Goal: Check status

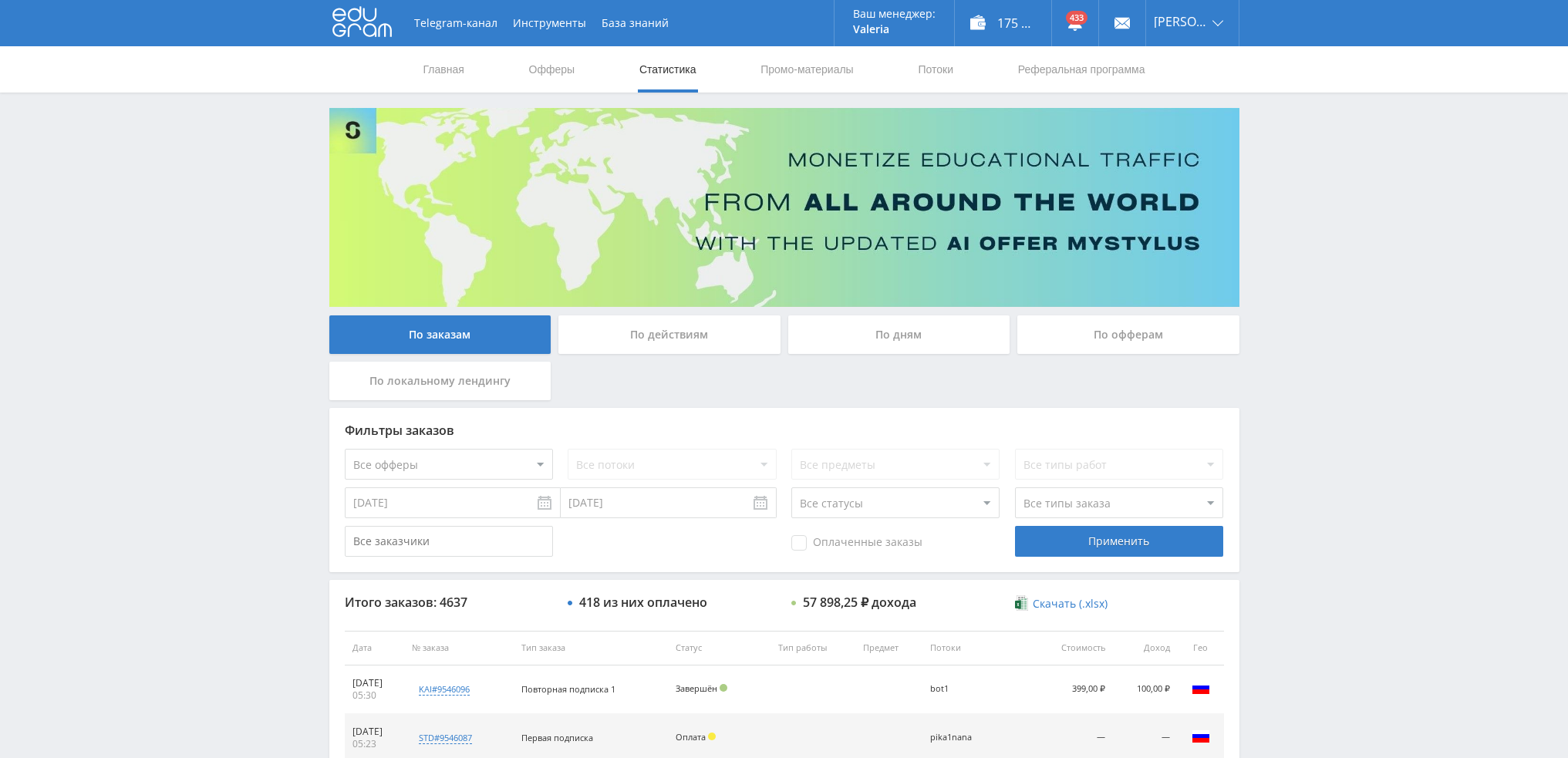
scroll to position [1869, 0]
click at [913, 333] on div "По дням" at bounding box center [900, 335] width 223 height 39
click at [0, 0] on input "По дням" at bounding box center [0, 0] width 0 height 0
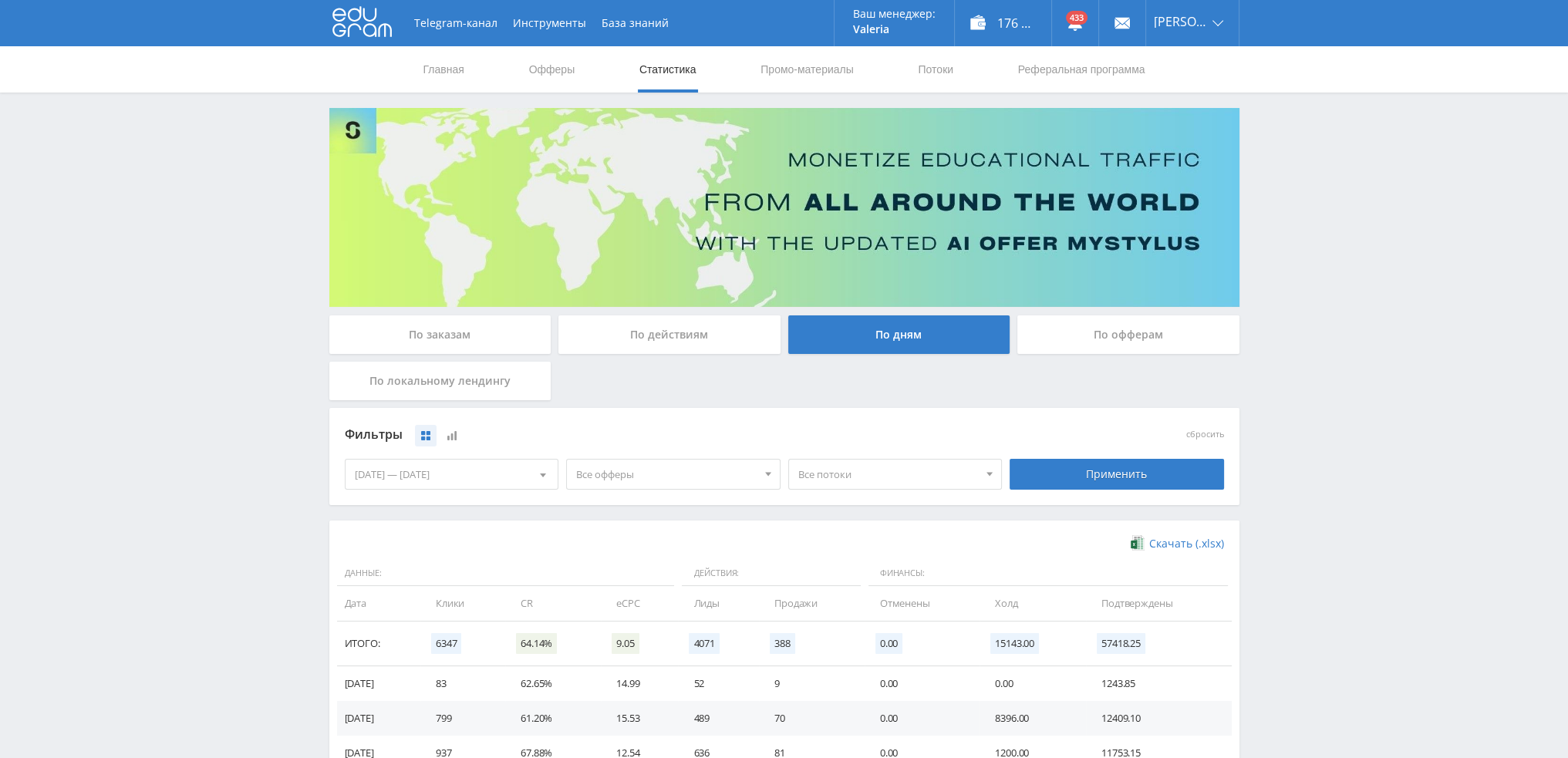
click at [386, 339] on div "По заказам" at bounding box center [440, 335] width 223 height 39
click at [0, 0] on input "По заказам" at bounding box center [0, 0] width 0 height 0
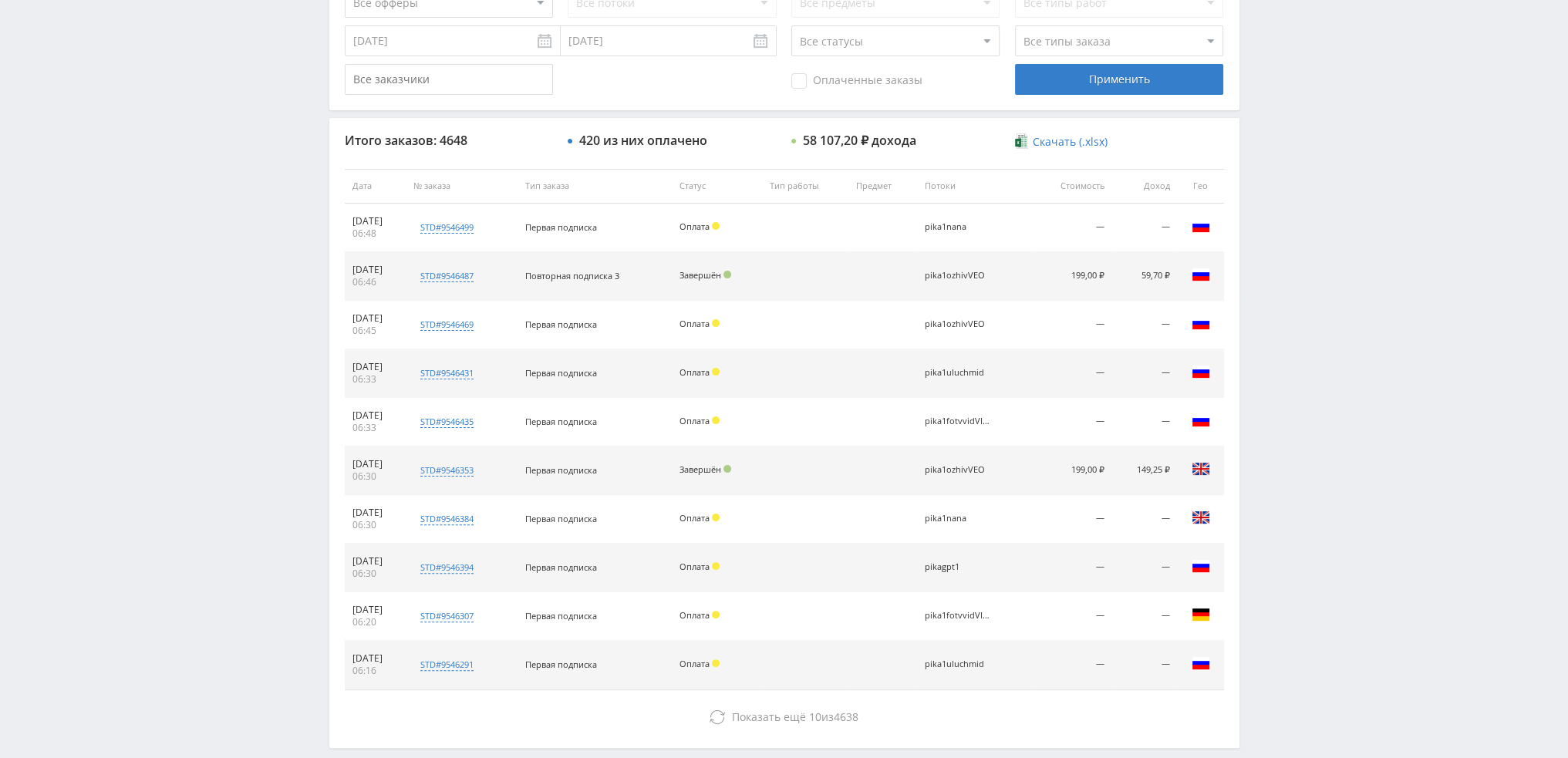
scroll to position [463, 0]
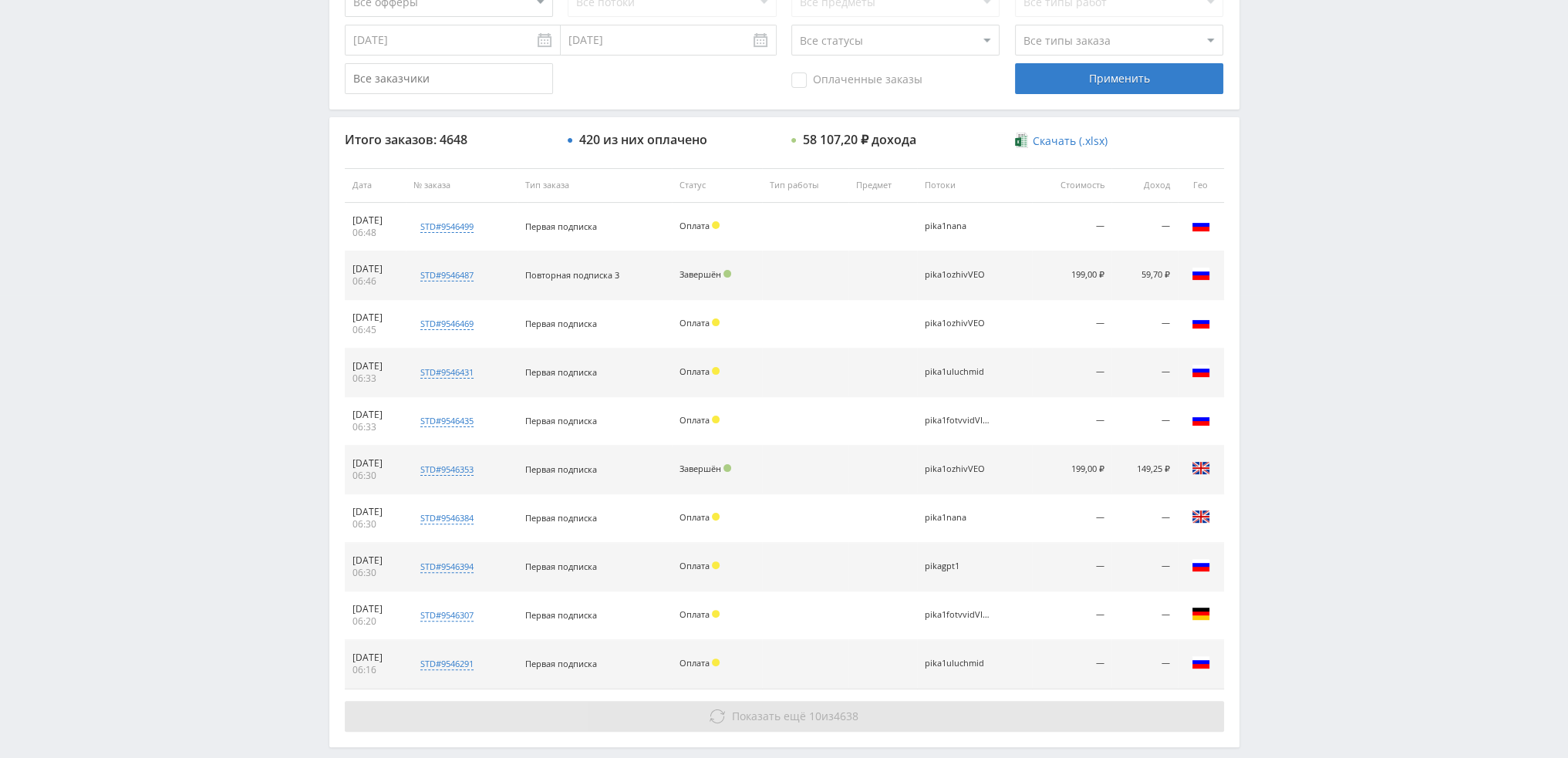
click at [882, 701] on button "Показать ещё 10 из 4638" at bounding box center [784, 716] width 879 height 30
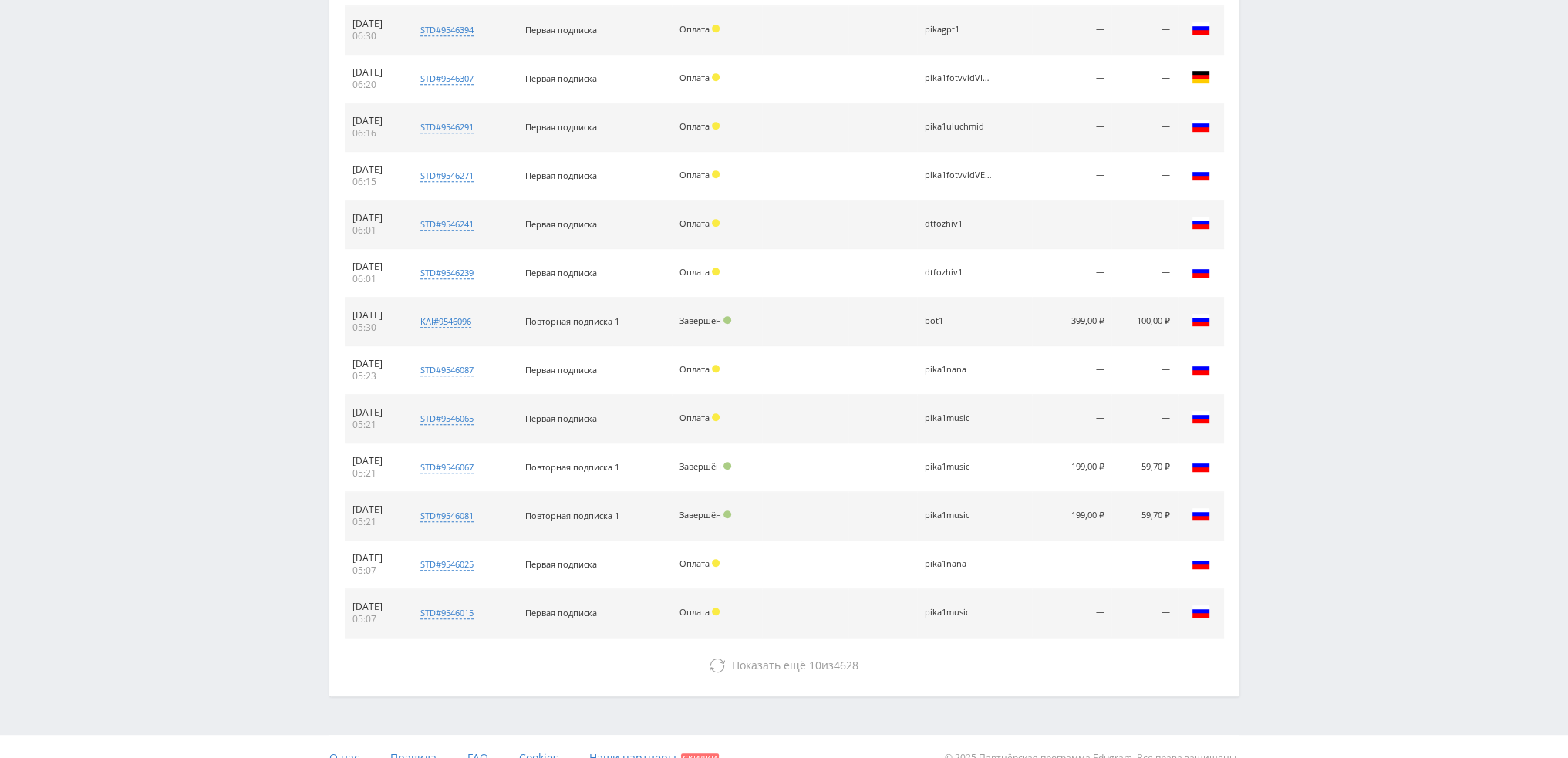
scroll to position [1018, 0]
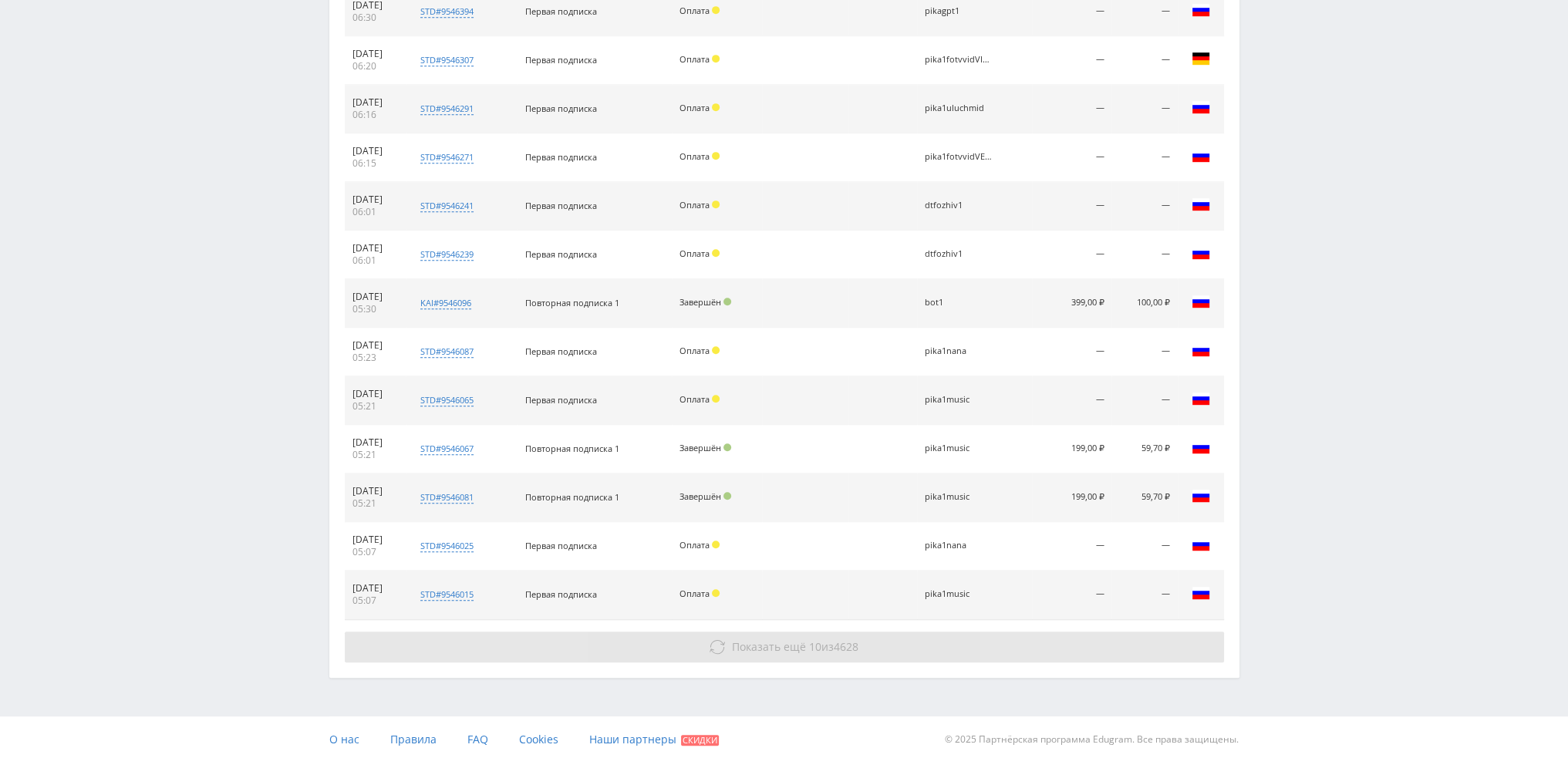
click at [921, 632] on button "Показать ещё 10 из 4628" at bounding box center [784, 647] width 879 height 30
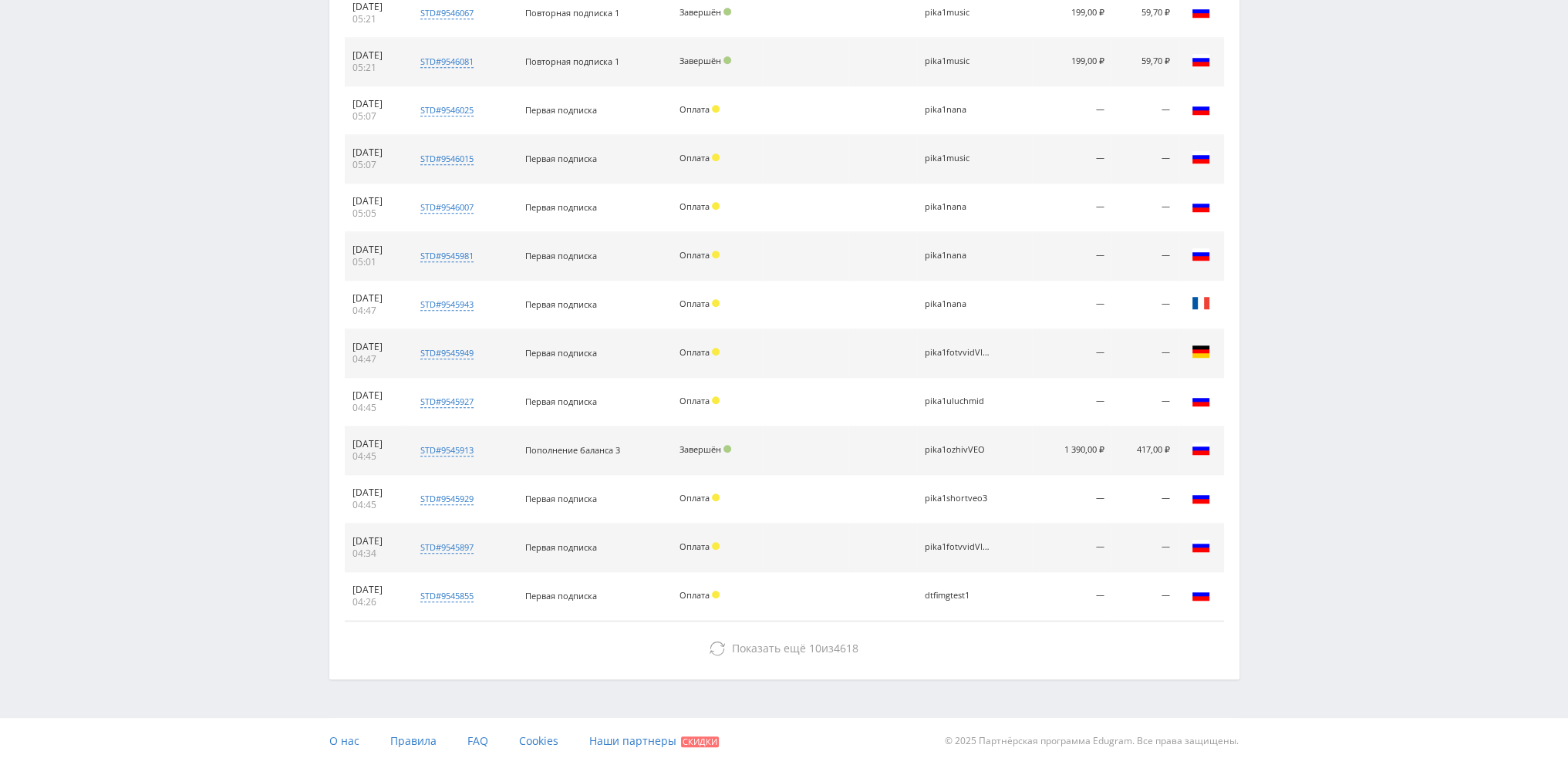
scroll to position [1454, 0]
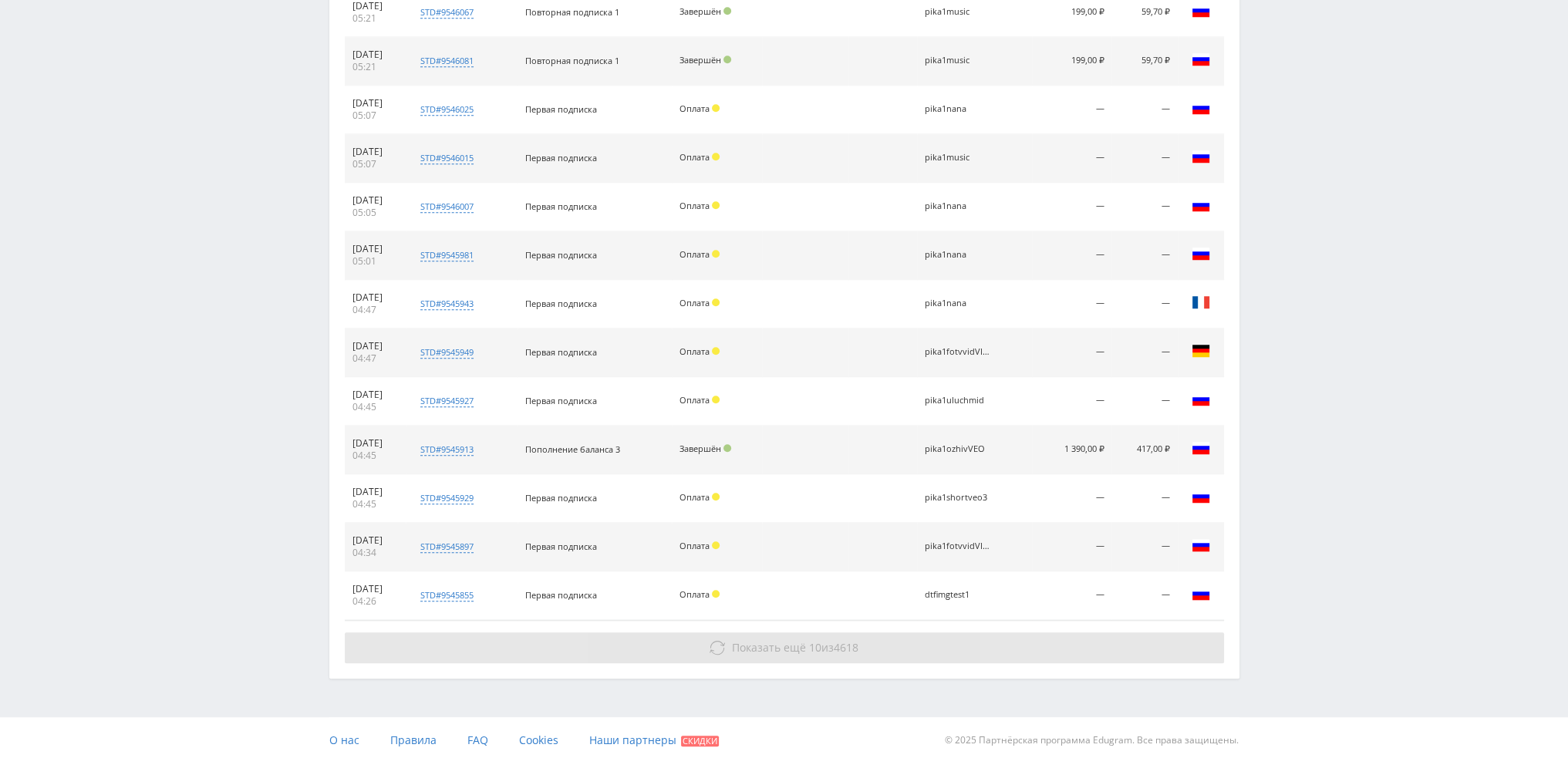
click at [900, 638] on button "Показать ещё 10 из 4618" at bounding box center [784, 648] width 879 height 30
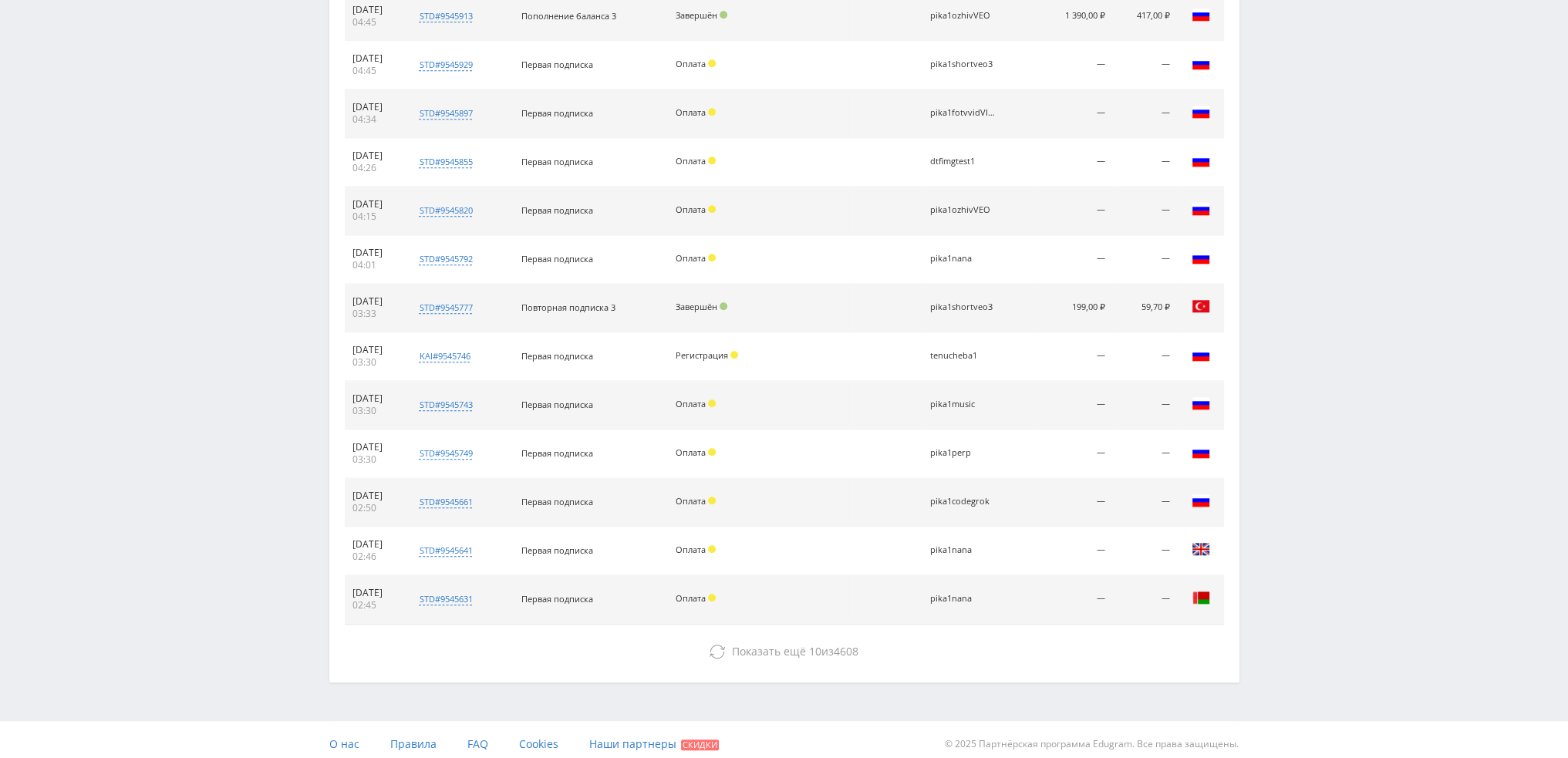
scroll to position [1891, 0]
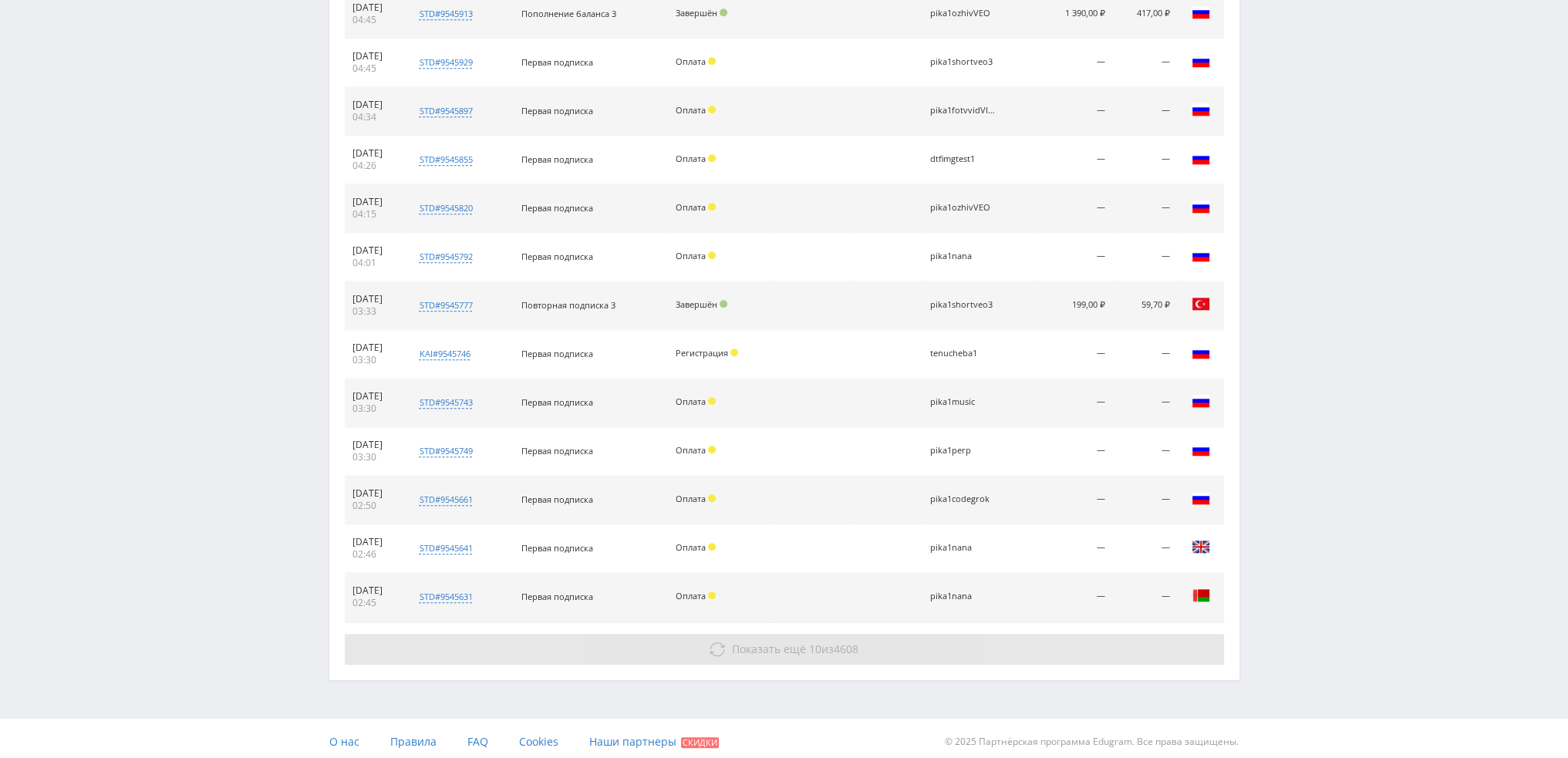
click at [909, 644] on button "Показать ещё 10 из 4608" at bounding box center [784, 650] width 879 height 30
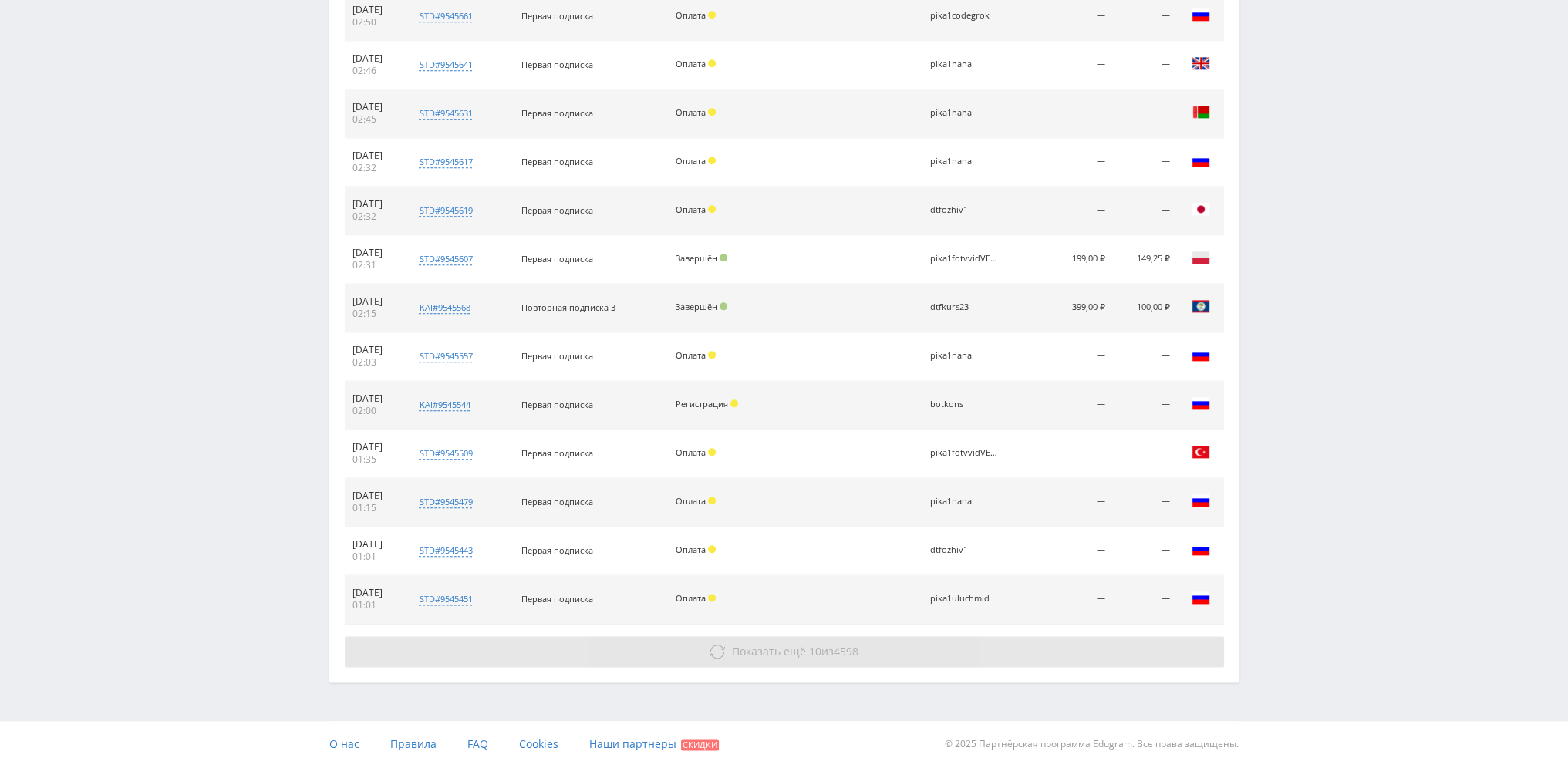
scroll to position [2375, 0]
click at [917, 647] on button "Показать ещё 10 из 4598" at bounding box center [784, 651] width 879 height 30
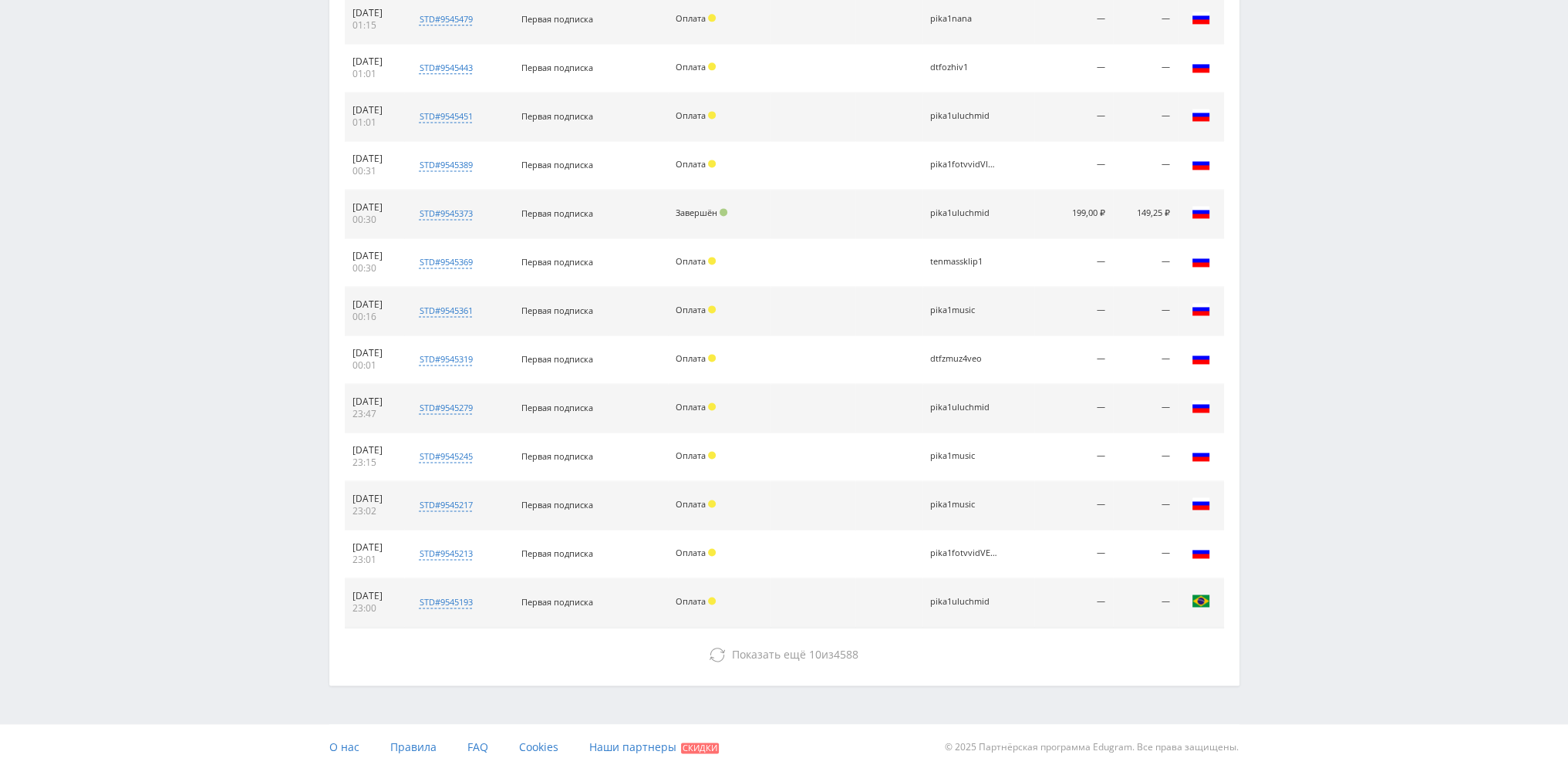
scroll to position [2859, 0]
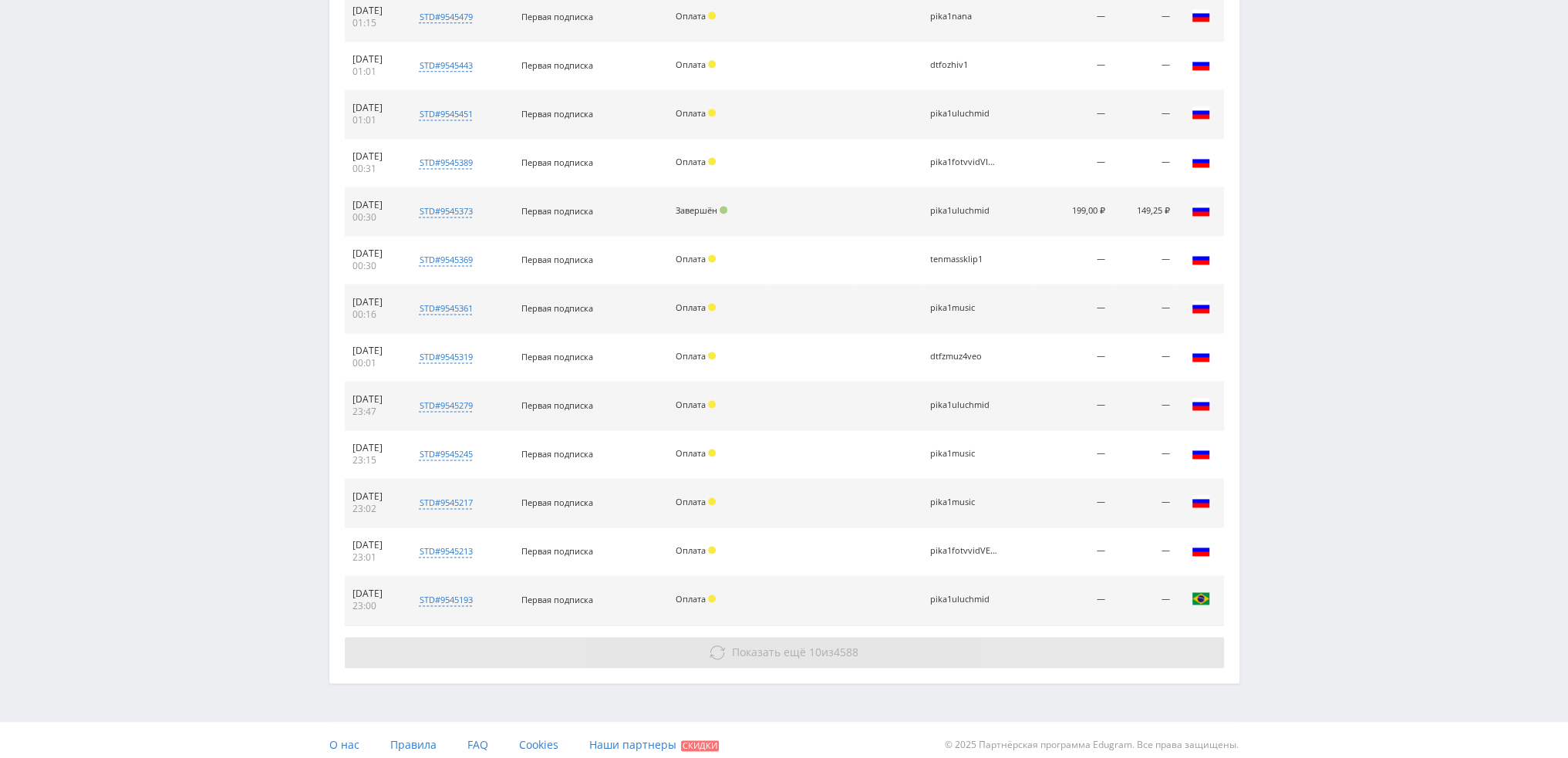
click at [885, 641] on button "Показать ещё 10 из 4588" at bounding box center [784, 652] width 879 height 30
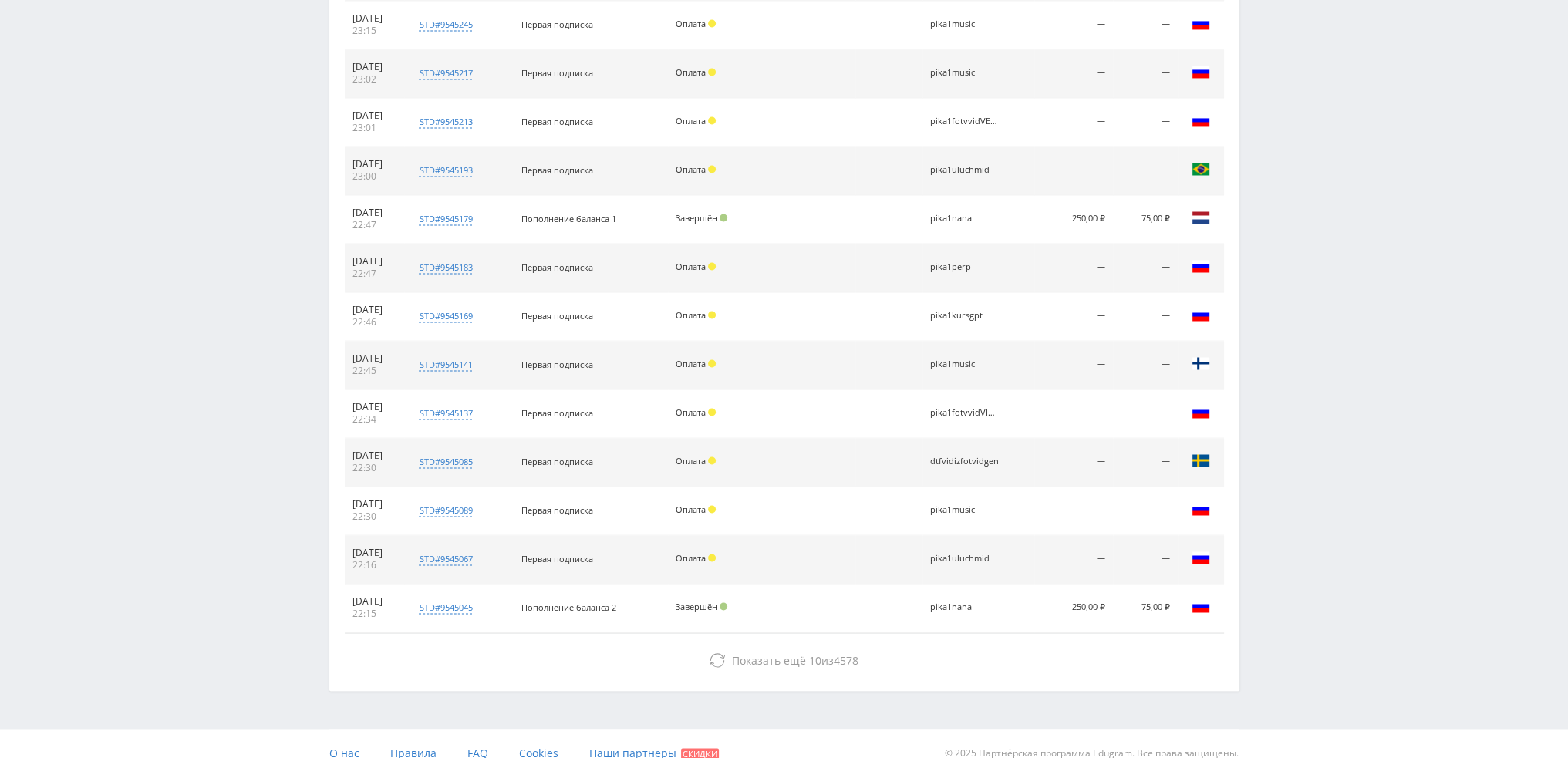
scroll to position [3294, 0]
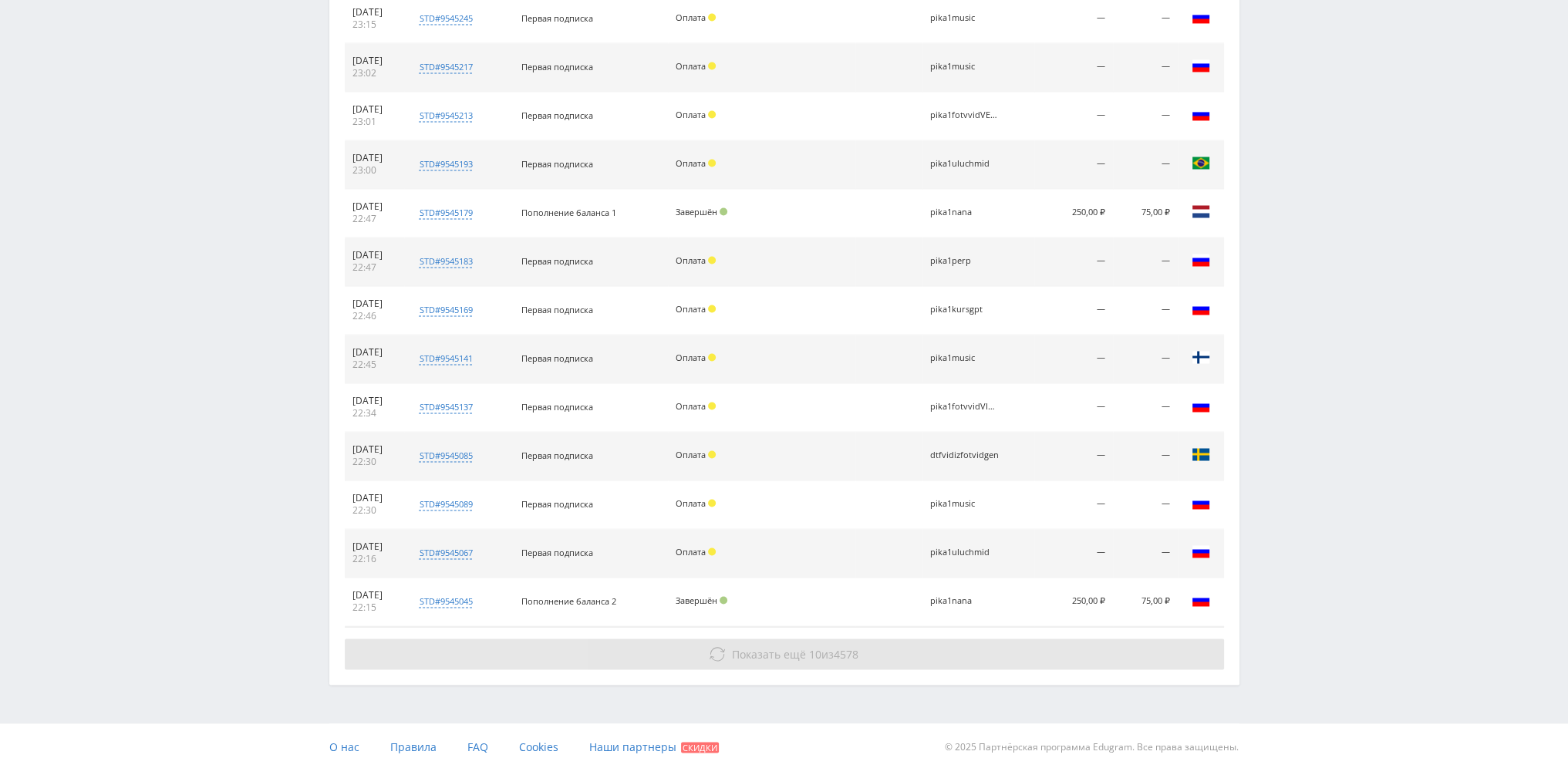
click at [885, 642] on button "Показать ещё 10 из 4578" at bounding box center [784, 653] width 879 height 30
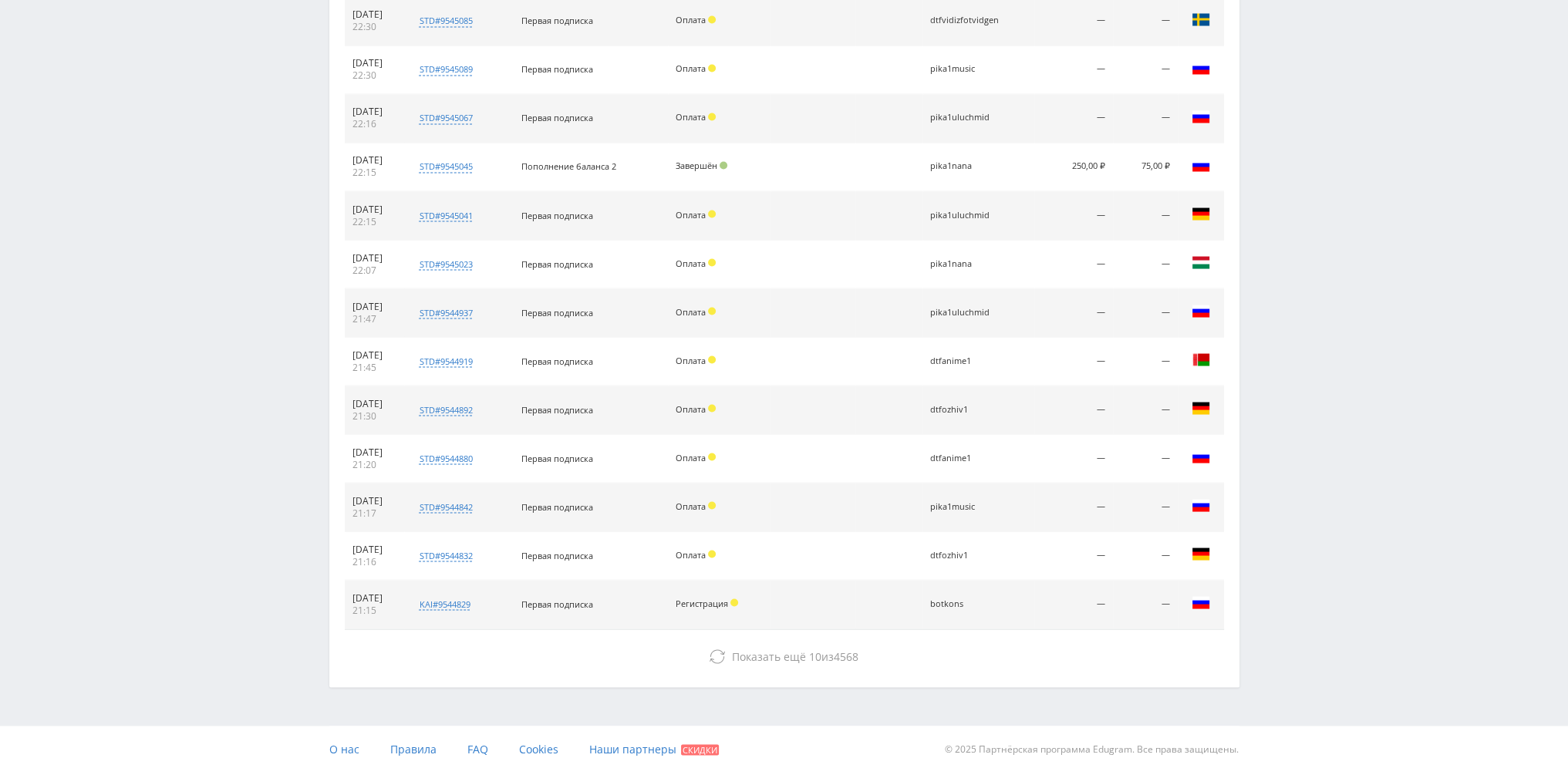
scroll to position [3731, 0]
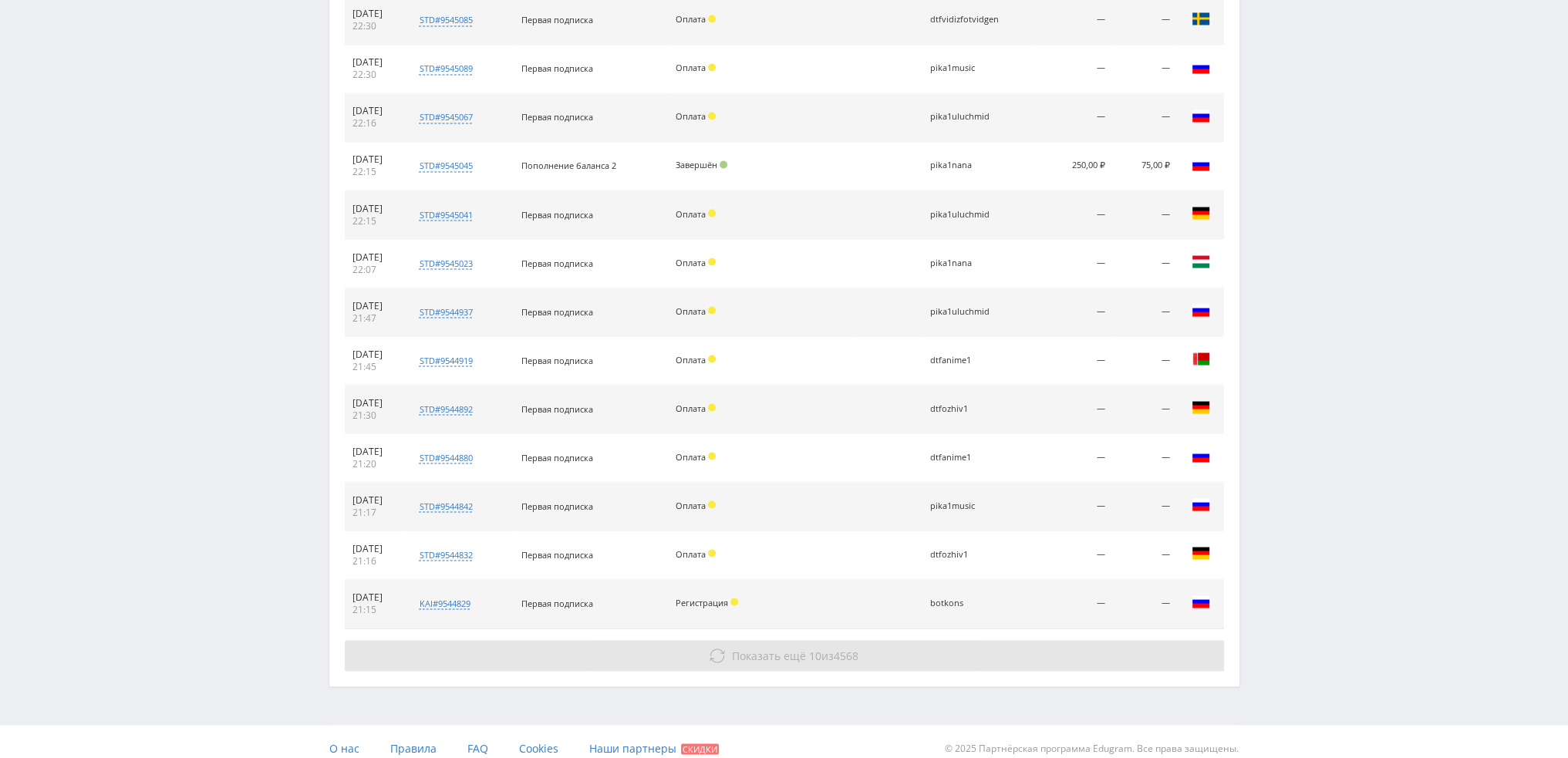
click at [930, 640] on button "Показать ещё 10 из 4568" at bounding box center [784, 655] width 879 height 30
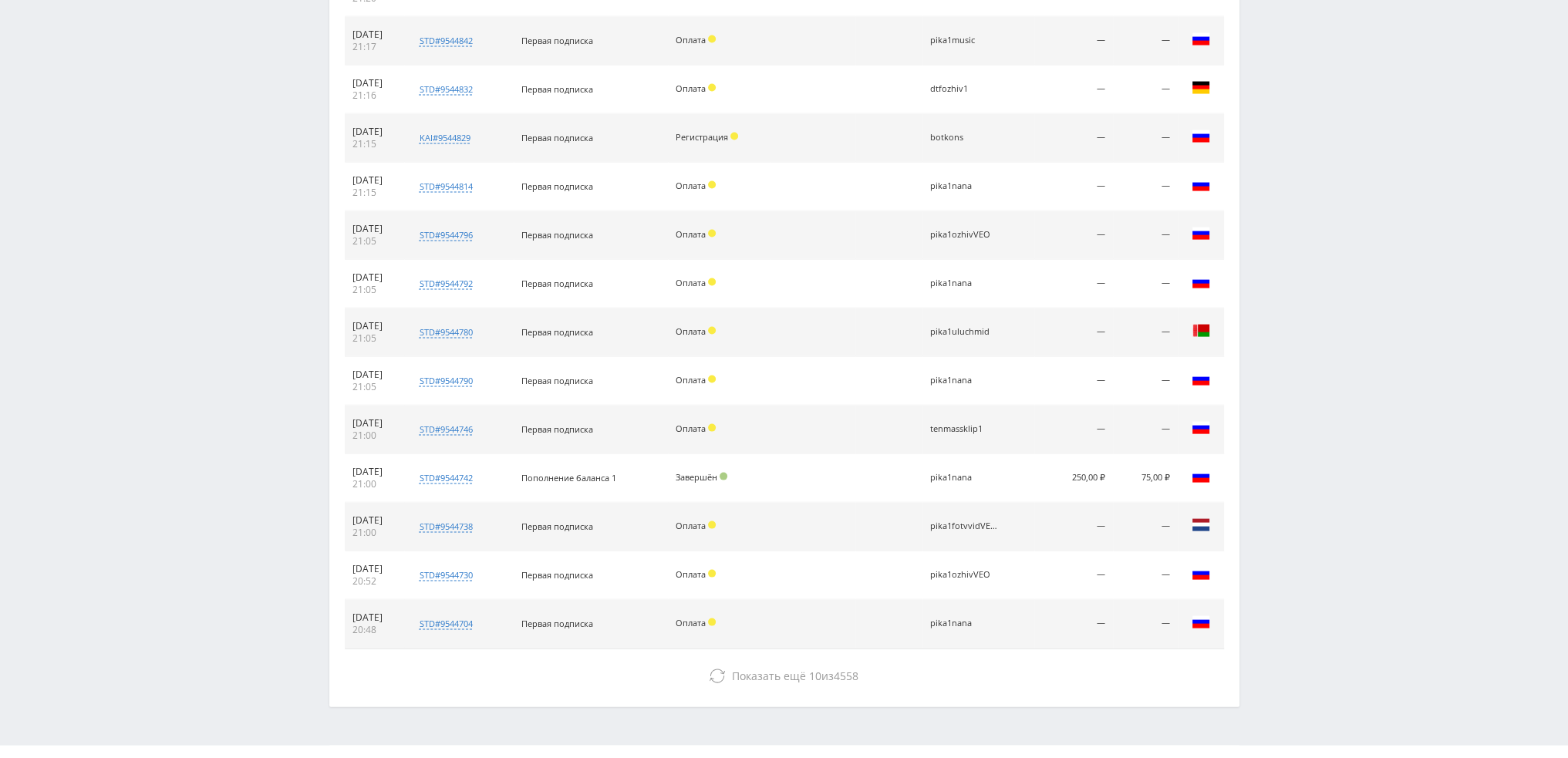
scroll to position [4215, 0]
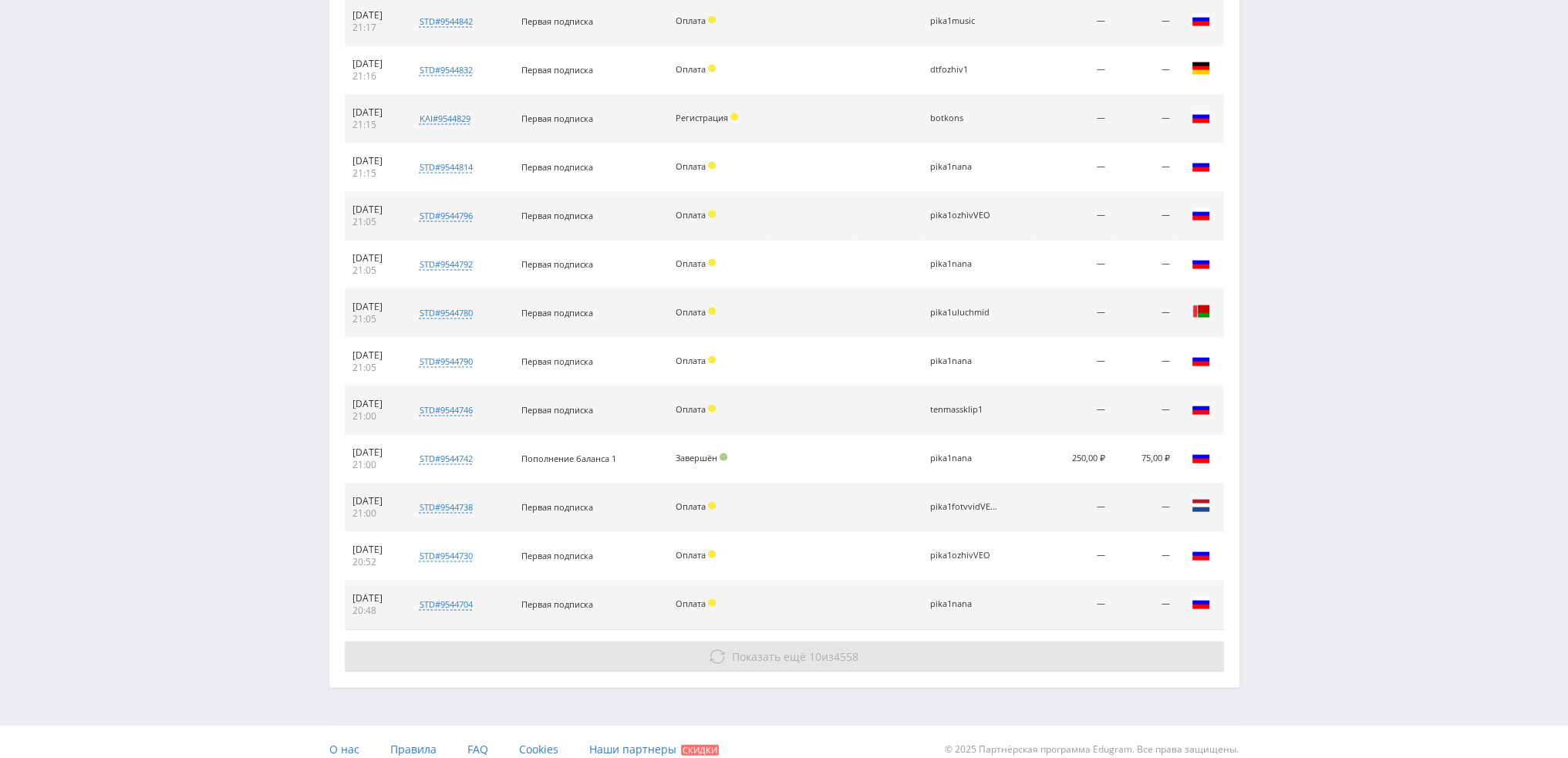
click at [920, 651] on button "Показать ещё 10 из 4558" at bounding box center [784, 657] width 879 height 30
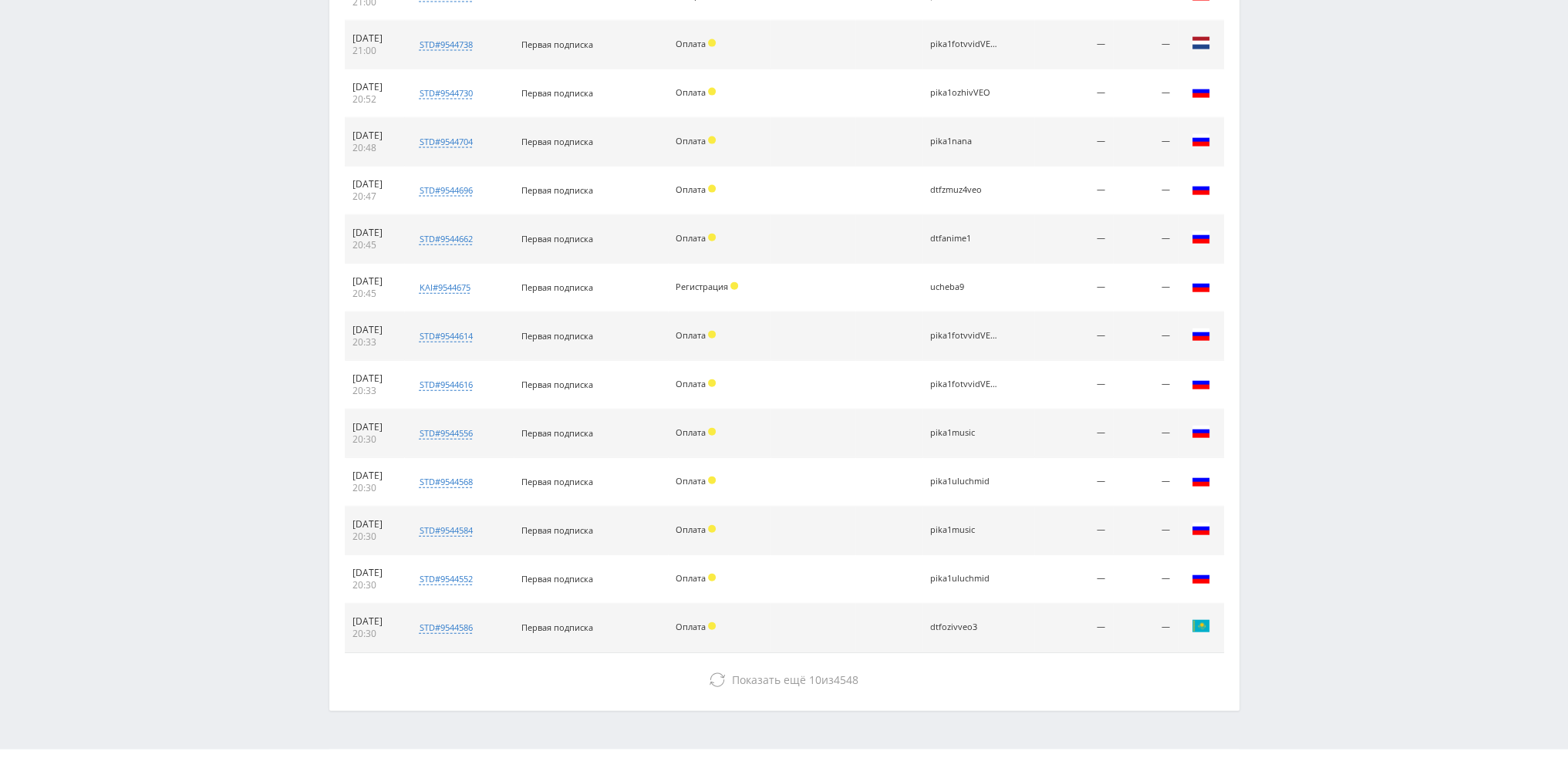
scroll to position [4699, 0]
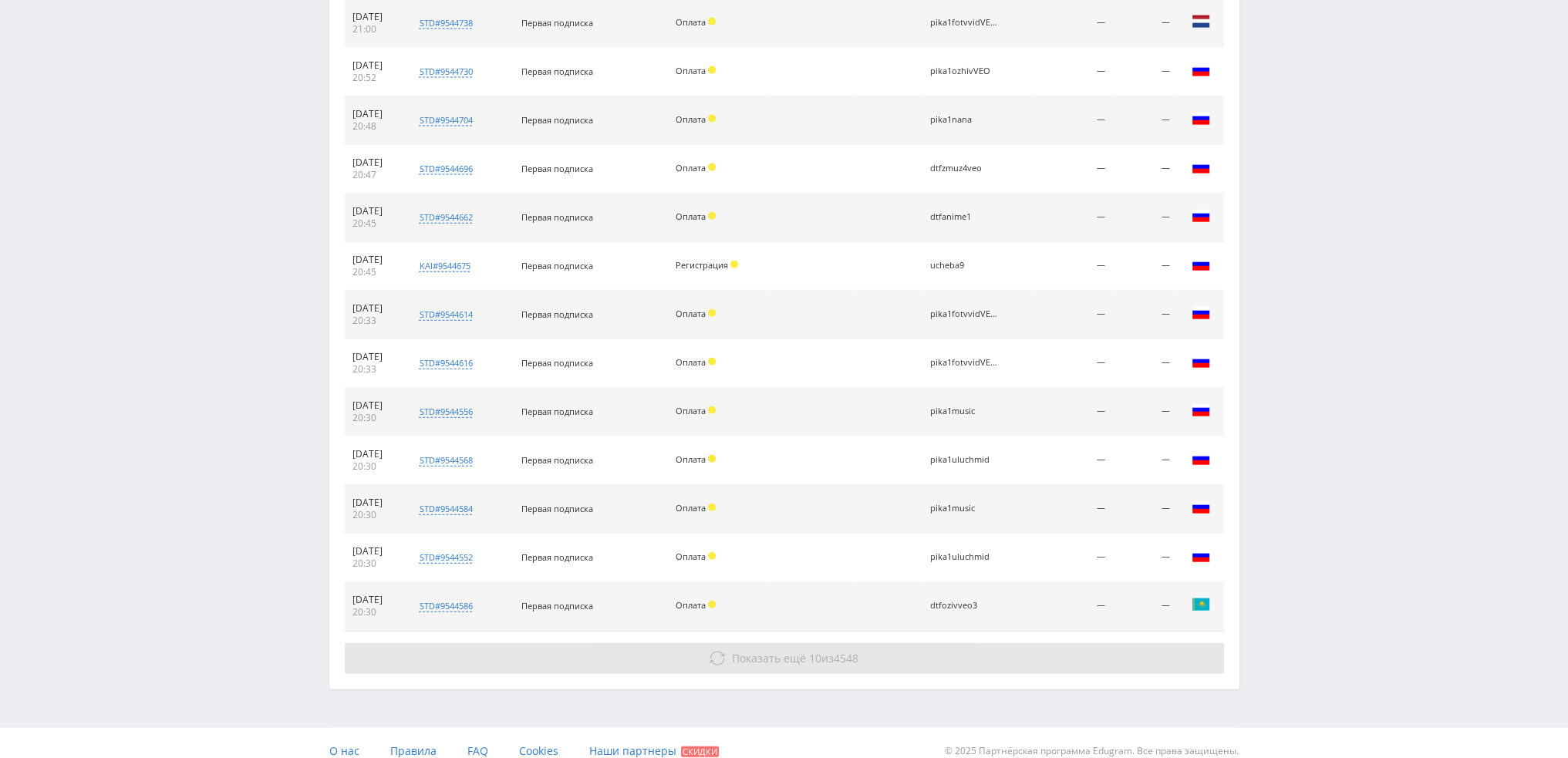
click at [907, 643] on button "Показать ещё 10 из 4548" at bounding box center [784, 658] width 879 height 30
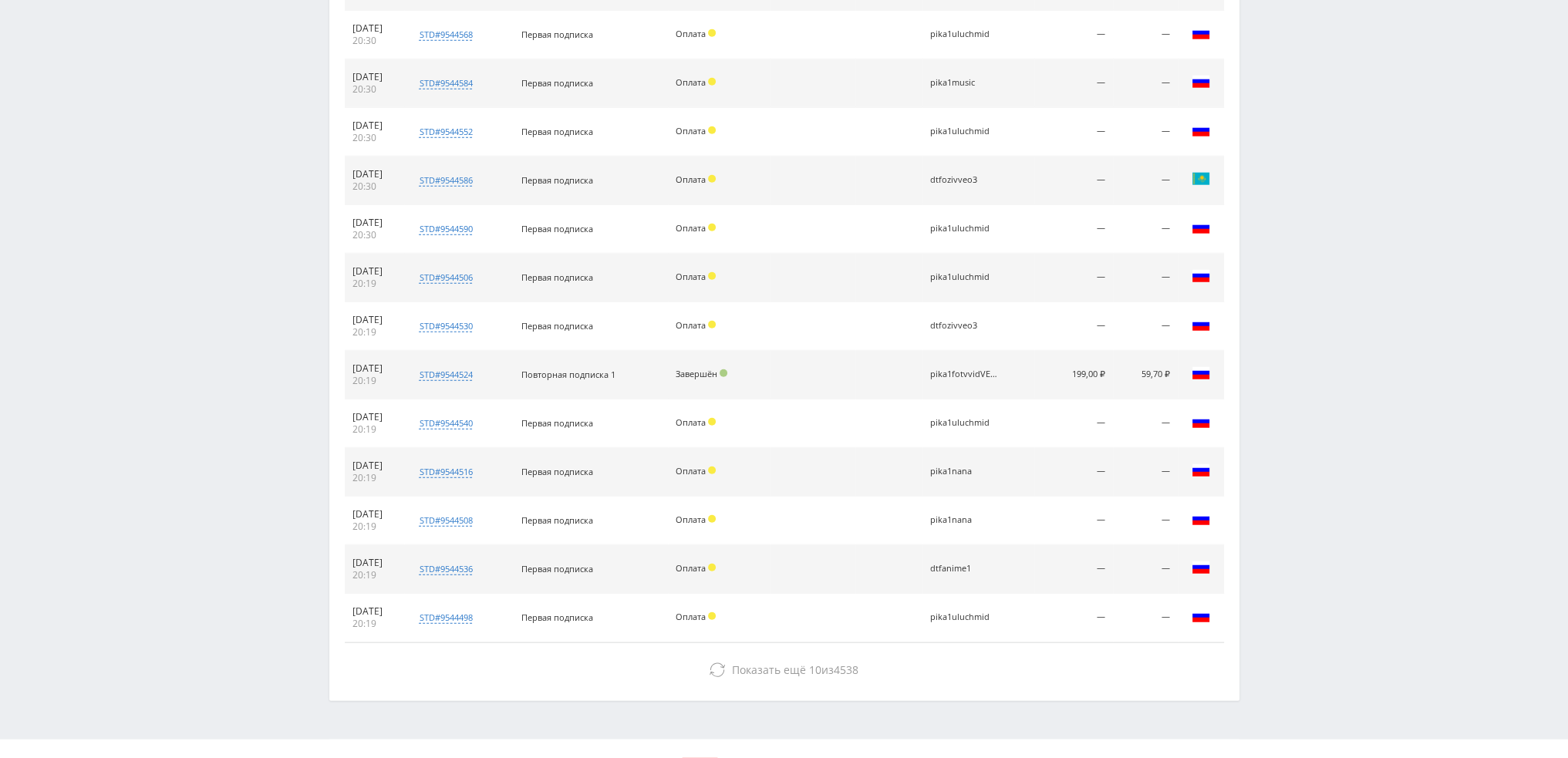
scroll to position [5136, 0]
